Goal: Contribute content

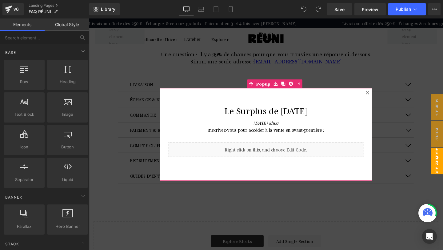
click at [382, 96] on icon at bounding box center [381, 96] width 3 height 3
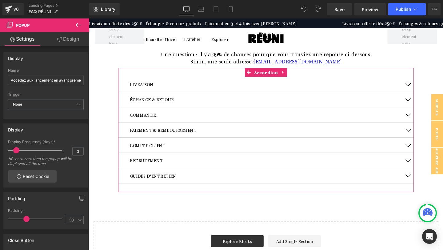
click at [425, 87] on button "button" at bounding box center [424, 88] width 12 height 16
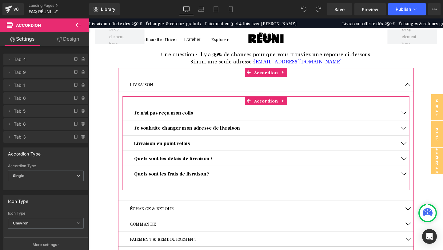
click at [420, 149] on button "button" at bounding box center [420, 150] width 12 height 16
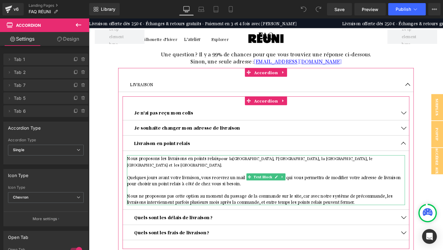
click at [359, 166] on p "Nous proposons les livraisons en points relais pour la [GEOGRAPHIC_DATA], l’[GE…" at bounding box center [275, 169] width 292 height 14
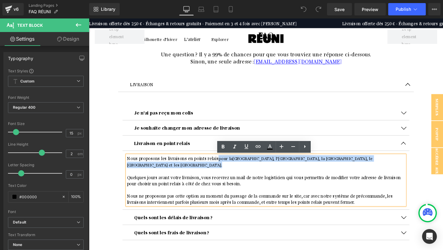
drag, startPoint x: 360, startPoint y: 165, endPoint x: 222, endPoint y: 168, distance: 137.9
click at [222, 168] on p "Nous proposons les livraisons en points relais pour la [GEOGRAPHIC_DATA], l’[GE…" at bounding box center [275, 169] width 292 height 14
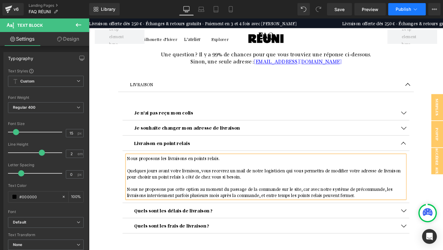
click at [402, 10] on span "Publish" at bounding box center [403, 9] width 15 height 5
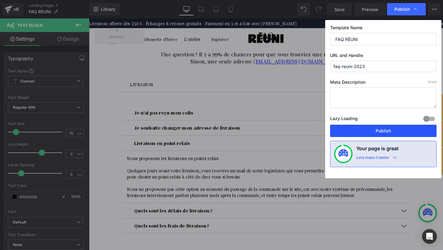
click at [384, 128] on button "Publish" at bounding box center [383, 131] width 106 height 12
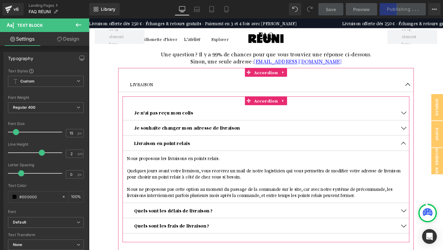
click at [419, 150] on button "button" at bounding box center [420, 150] width 12 height 16
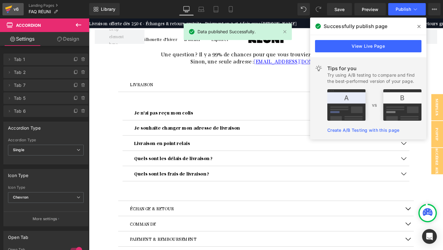
click at [8, 9] on icon at bounding box center [8, 8] width 7 height 4
